Goal: Task Accomplishment & Management: Use online tool/utility

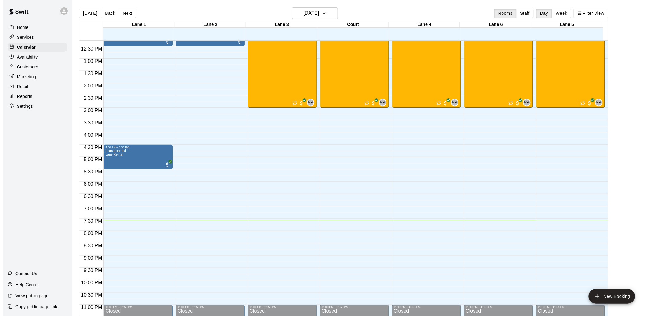
scroll to position [309, 0]
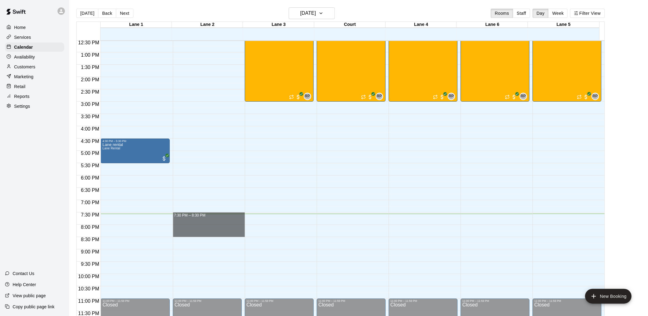
drag, startPoint x: 185, startPoint y: 214, endPoint x: 190, endPoint y: 232, distance: 19.1
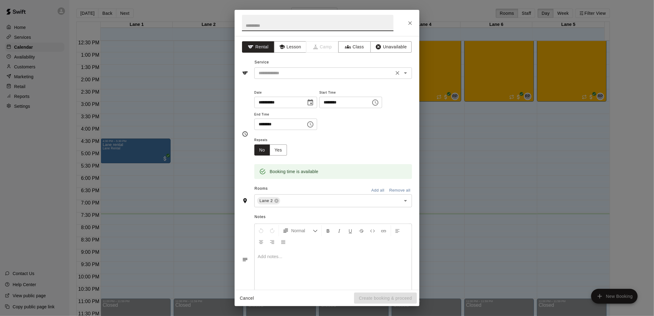
click at [285, 73] on input "text" at bounding box center [324, 73] width 136 height 8
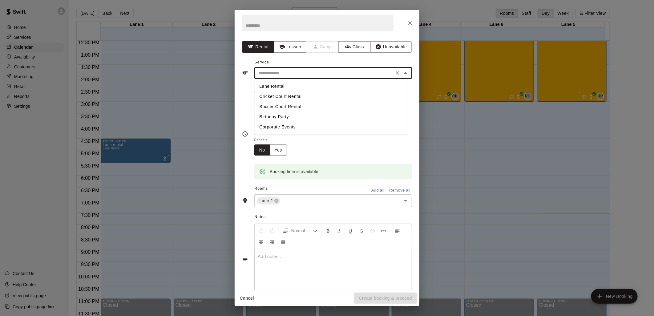
click at [268, 85] on li "Lane Rental" at bounding box center [330, 86] width 152 height 10
type input "**********"
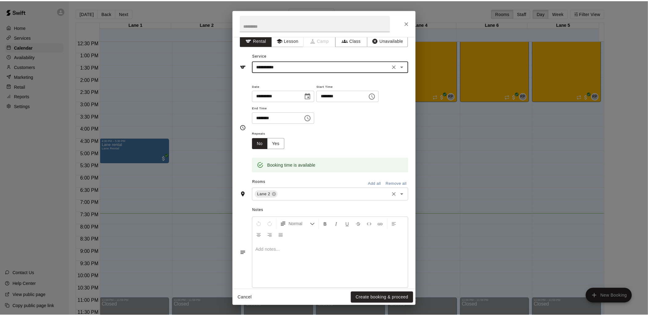
scroll to position [17, 0]
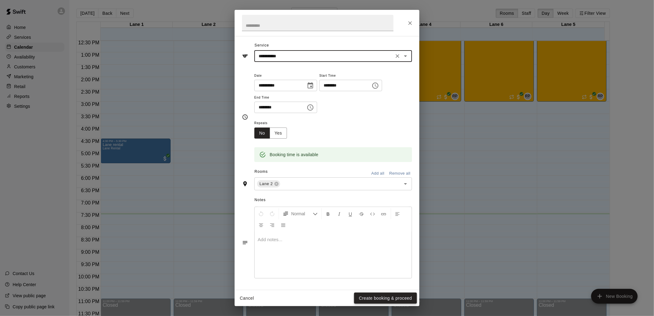
click at [375, 296] on button "Create booking & proceed" at bounding box center [385, 297] width 63 height 11
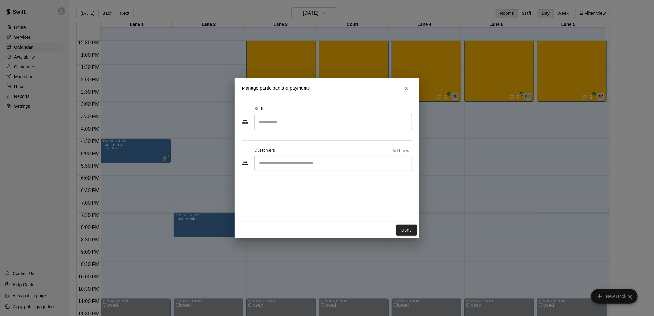
click at [342, 166] on div "​" at bounding box center [333, 162] width 158 height 15
type input "***"
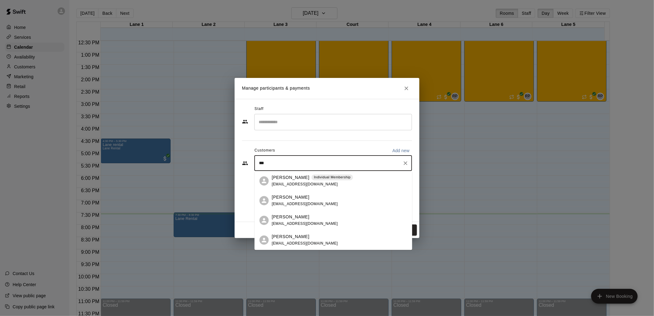
click at [322, 180] on div "Individual Membership" at bounding box center [332, 177] width 42 height 6
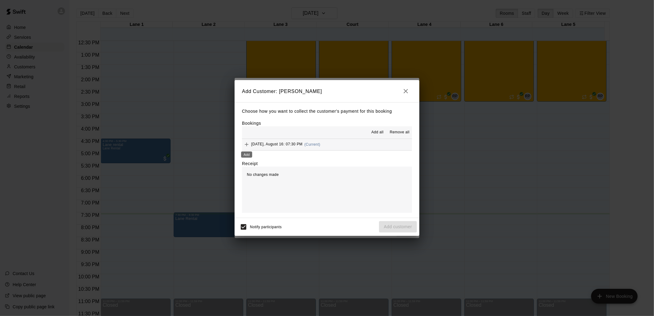
click at [245, 145] on icon "Add" at bounding box center [246, 144] width 6 height 6
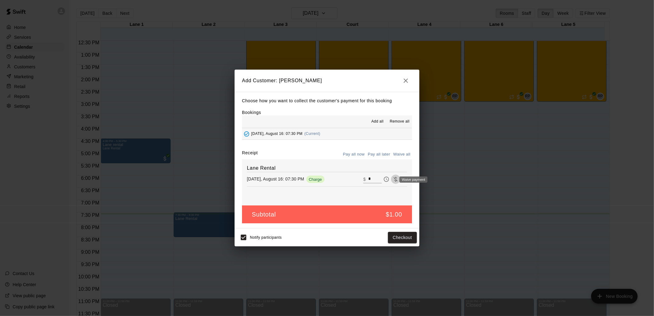
click at [392, 181] on icon "Waive payment" at bounding box center [395, 179] width 6 height 6
type input "*"
click at [402, 238] on button "Add customer" at bounding box center [398, 237] width 38 height 11
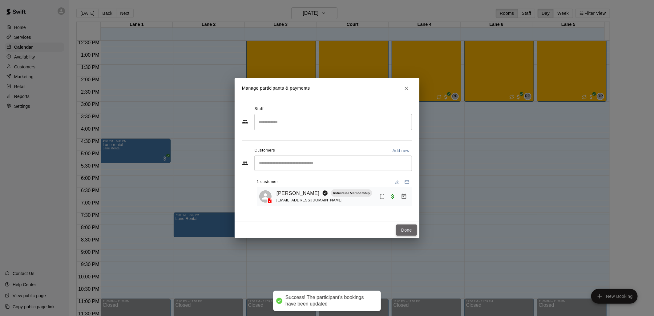
click at [407, 230] on button "Done" at bounding box center [406, 229] width 21 height 11
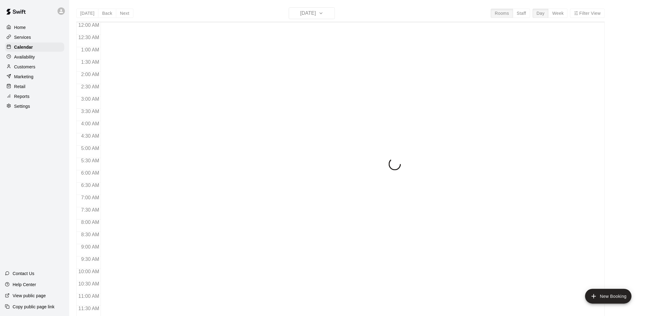
scroll to position [290, 0]
click at [25, 68] on p "Customers" at bounding box center [24, 67] width 21 height 6
